Goal: Find specific page/section: Find specific page/section

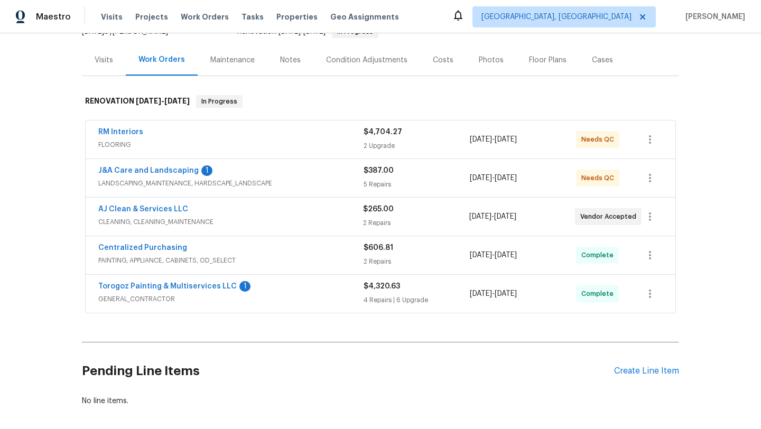
scroll to position [98, 0]
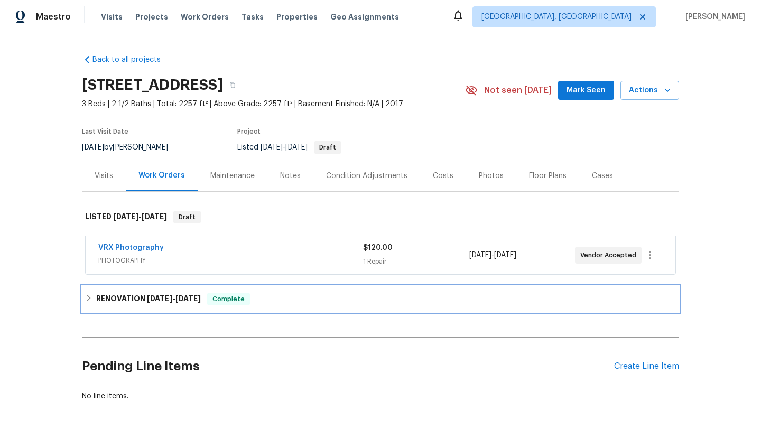
click at [184, 311] on div "RENOVATION 9/30/25 - 10/5/25 Complete" at bounding box center [380, 298] width 597 height 25
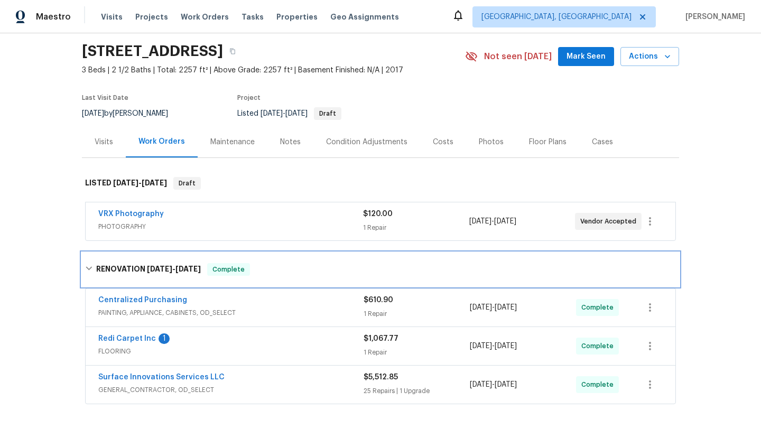
scroll to position [16, 0]
